Goal: Task Accomplishment & Management: Use online tool/utility

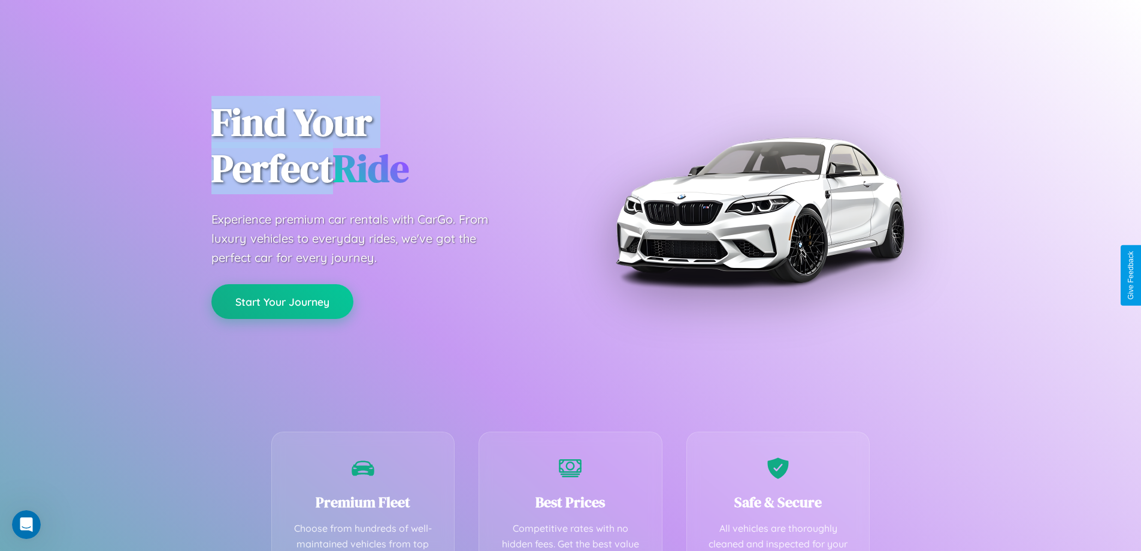
click at [282, 301] on button "Start Your Journey" at bounding box center [282, 301] width 142 height 35
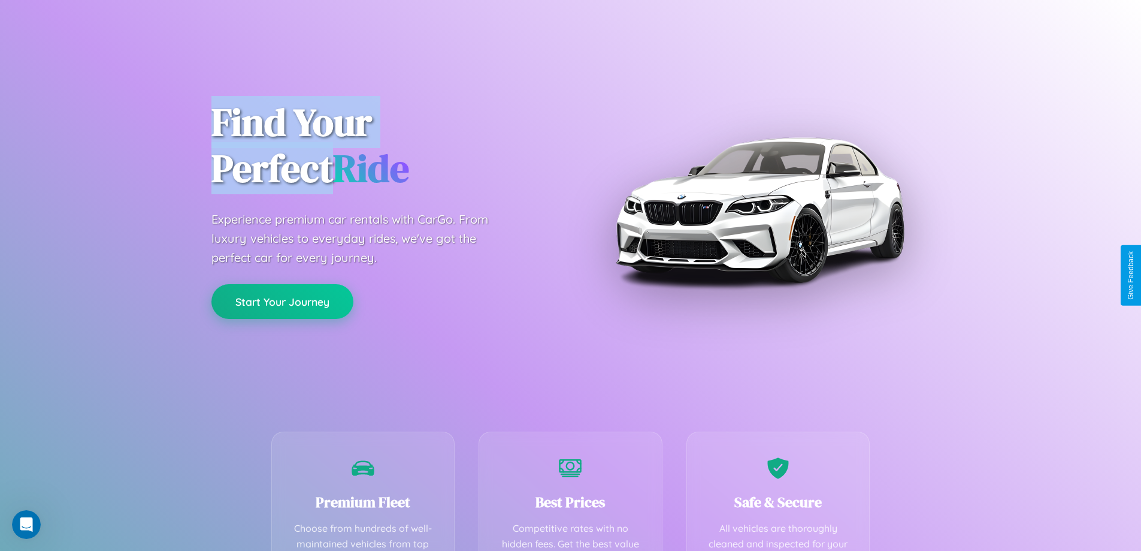
click at [282, 301] on button "Start Your Journey" at bounding box center [282, 301] width 142 height 35
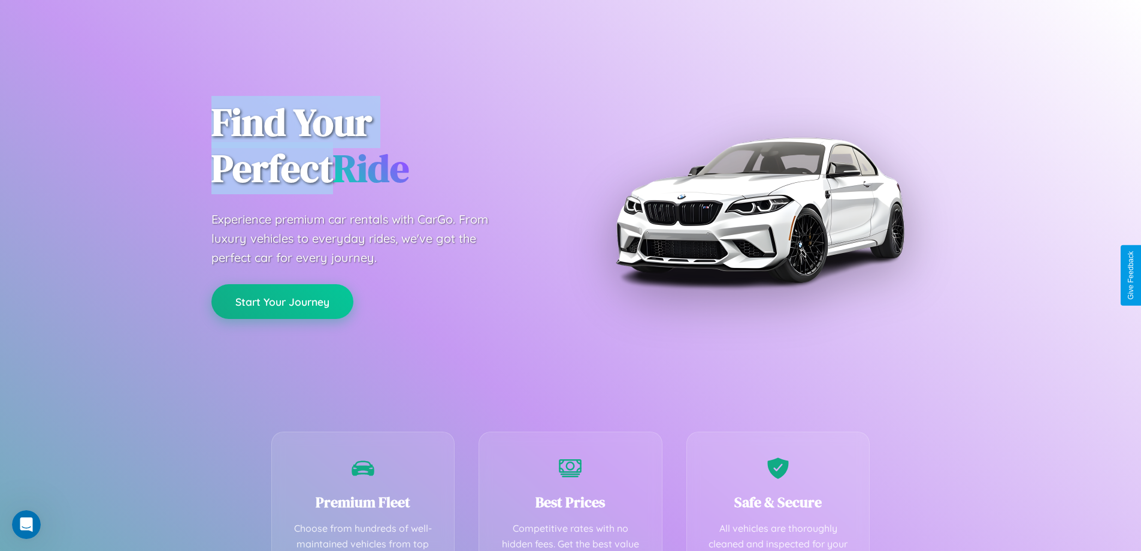
click at [282, 301] on button "Start Your Journey" at bounding box center [282, 301] width 142 height 35
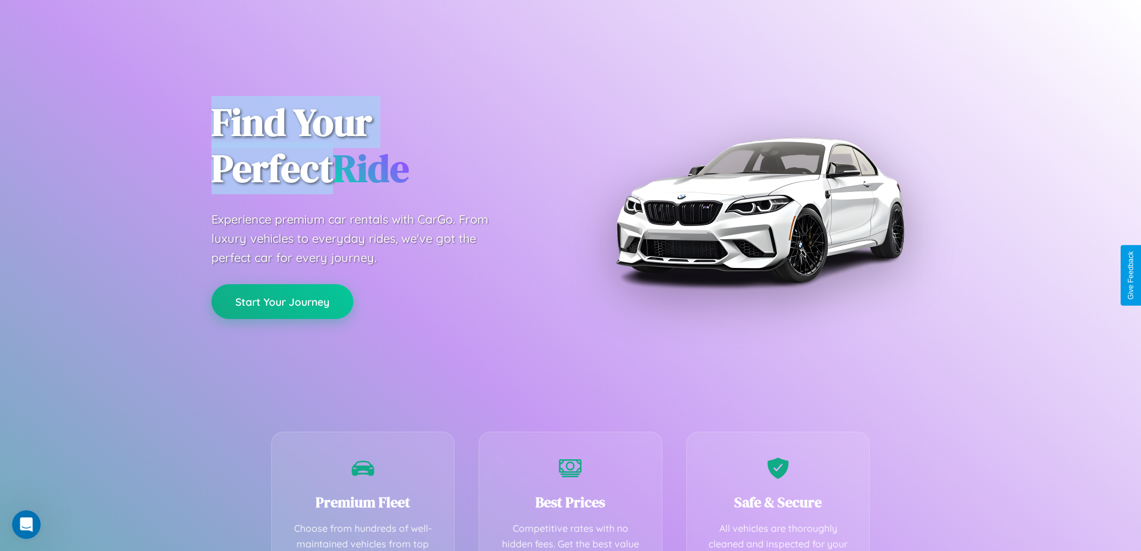
click at [282, 301] on button "Start Your Journey" at bounding box center [282, 301] width 142 height 35
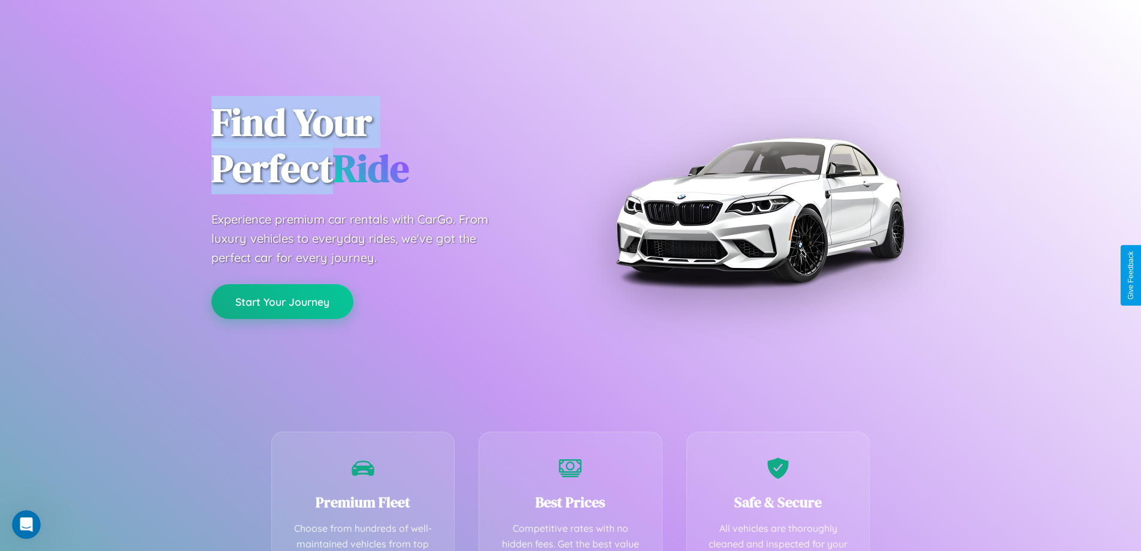
click at [282, 301] on button "Start Your Journey" at bounding box center [282, 301] width 142 height 35
